Goal: Find contact information: Find contact information

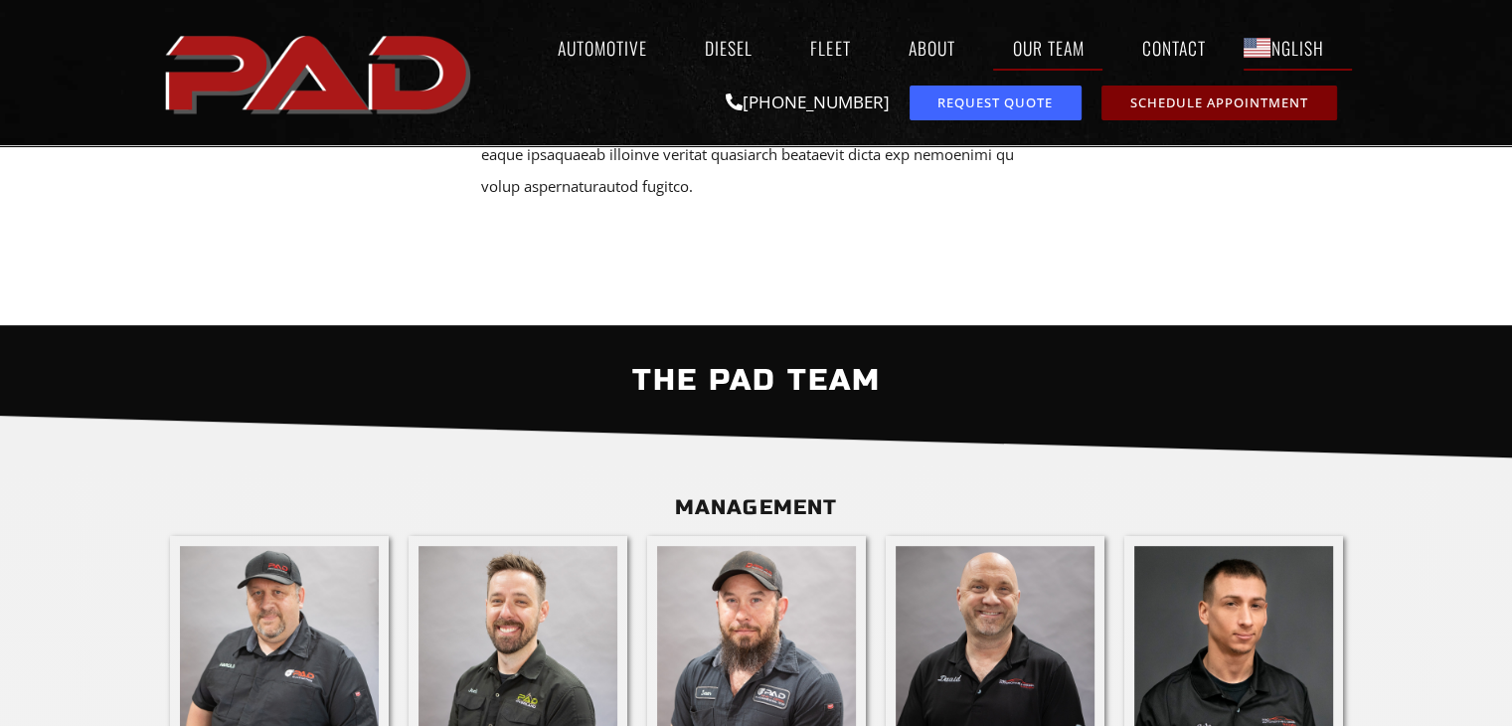
scroll to position [696, 0]
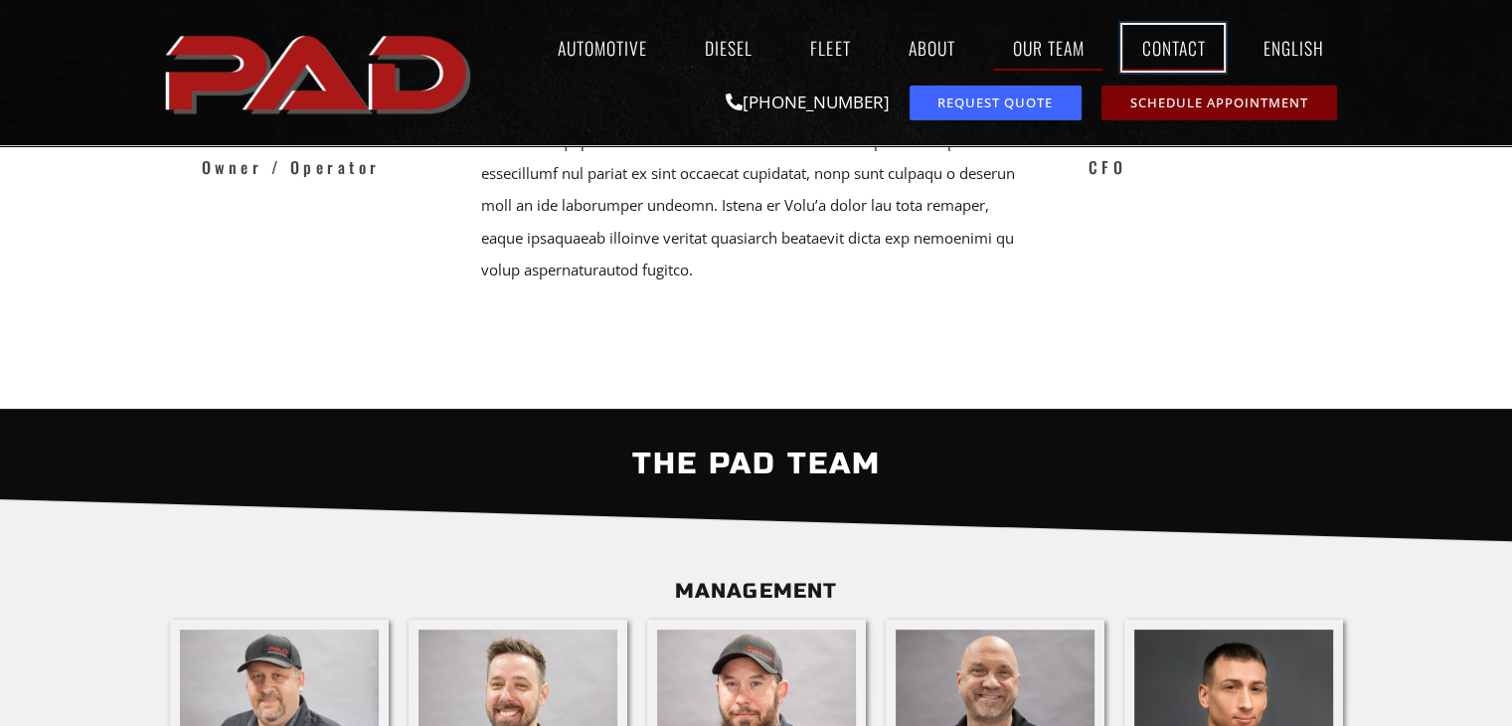
click at [1149, 50] on link "Contact" at bounding box center [1172, 48] width 101 height 46
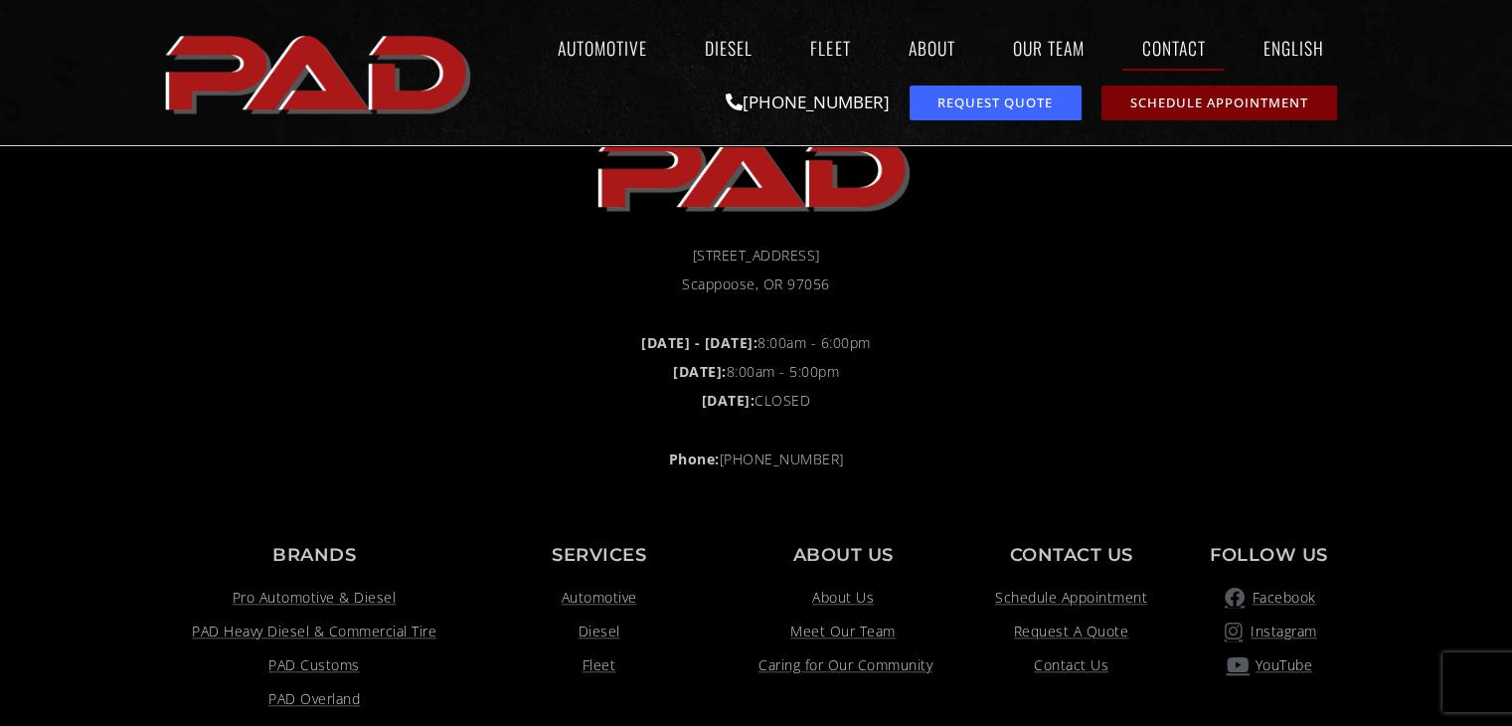
scroll to position [1742, 0]
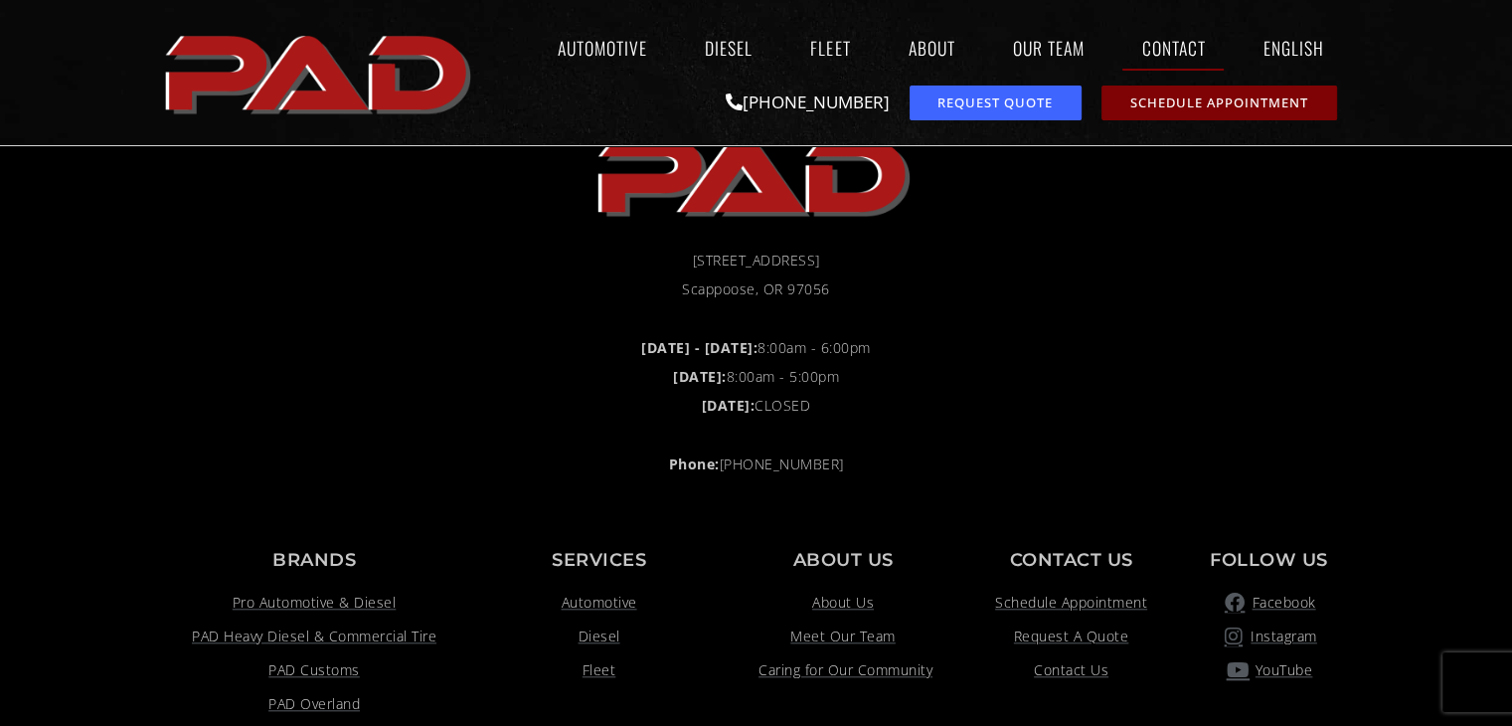
drag, startPoint x: 665, startPoint y: 254, endPoint x: 859, endPoint y: 262, distance: 194.0
click at [859, 262] on li "[STREET_ADDRESS]" at bounding box center [756, 261] width 1173 height 27
copy span "[STREET_ADDRESS]"
copy span "Scappoos"
copy span "Scappoose"
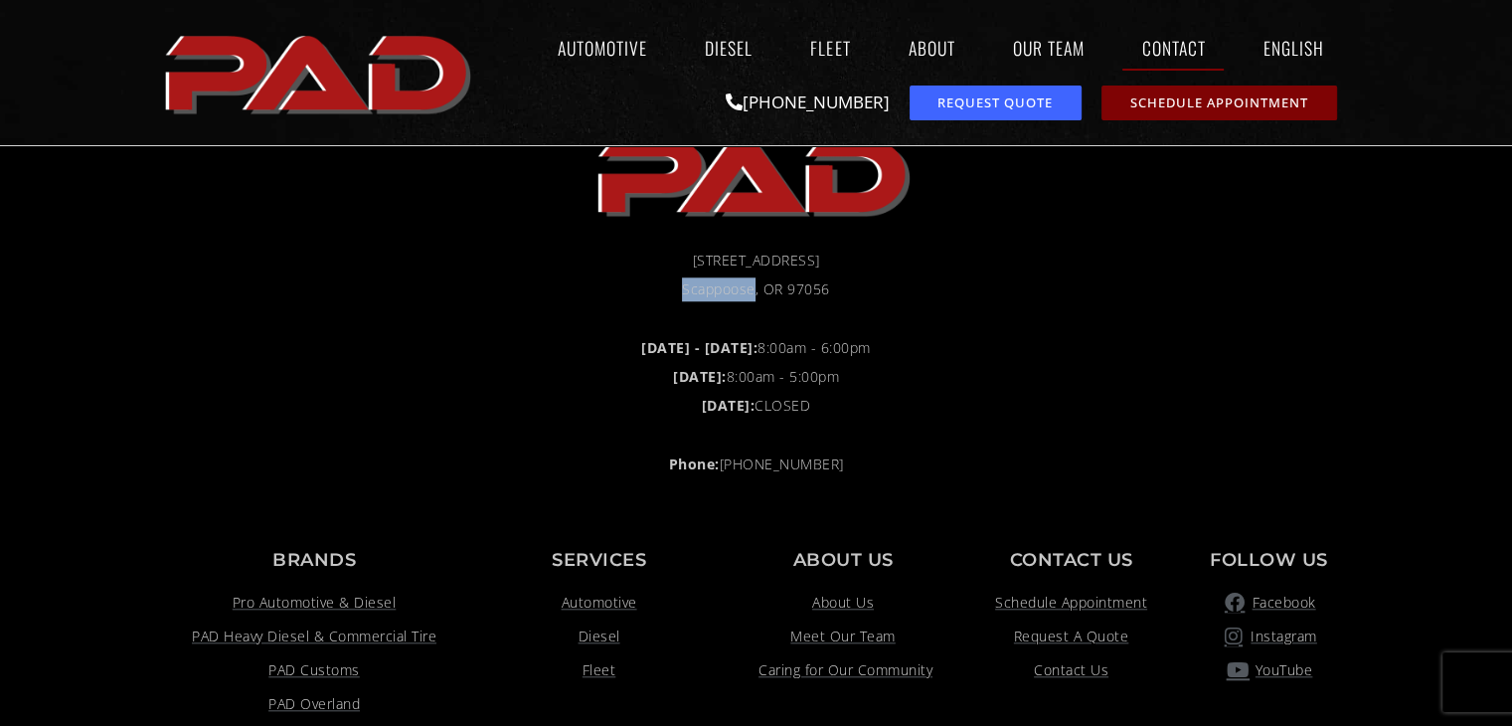
drag, startPoint x: 676, startPoint y: 294, endPoint x: 751, endPoint y: 296, distance: 75.6
click at [751, 297] on li "Scappoose, OR 97056" at bounding box center [756, 289] width 1173 height 24
copy span "97056"
drag, startPoint x: 824, startPoint y: 287, endPoint x: 788, endPoint y: 292, distance: 36.1
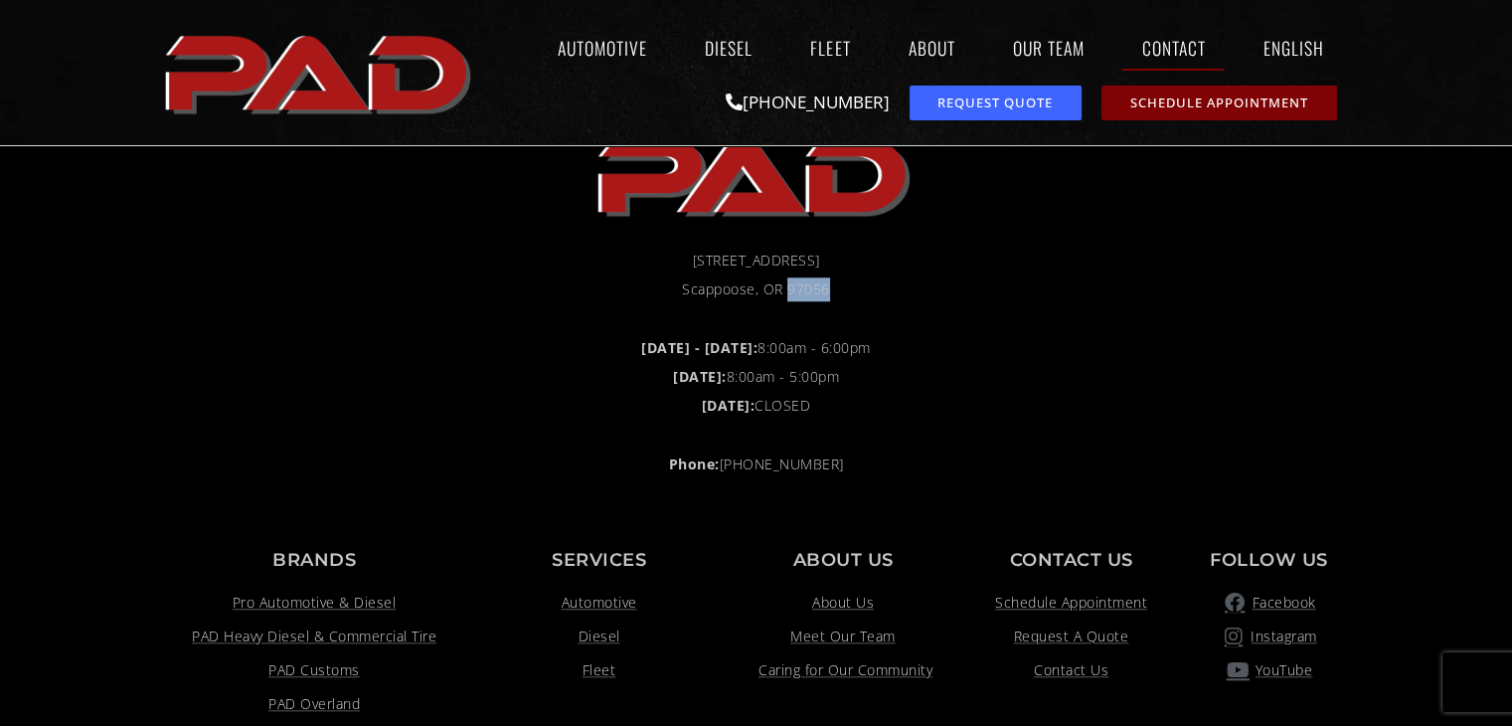
click at [787, 291] on li "Scappoose, OR 97056" at bounding box center [756, 289] width 1173 height 24
drag, startPoint x: 813, startPoint y: 434, endPoint x: 837, endPoint y: 455, distance: 31.7
click at [837, 455] on div "Footer [STREET_ADDRESS] Scappoose, OR 97056 [DATE] - [DATE]: 8:00am - 6:00pm [D…" at bounding box center [756, 305] width 1193 height 372
copy div "Phone: [PHONE_NUMBER]"
